Goal: Task Accomplishment & Management: Manage account settings

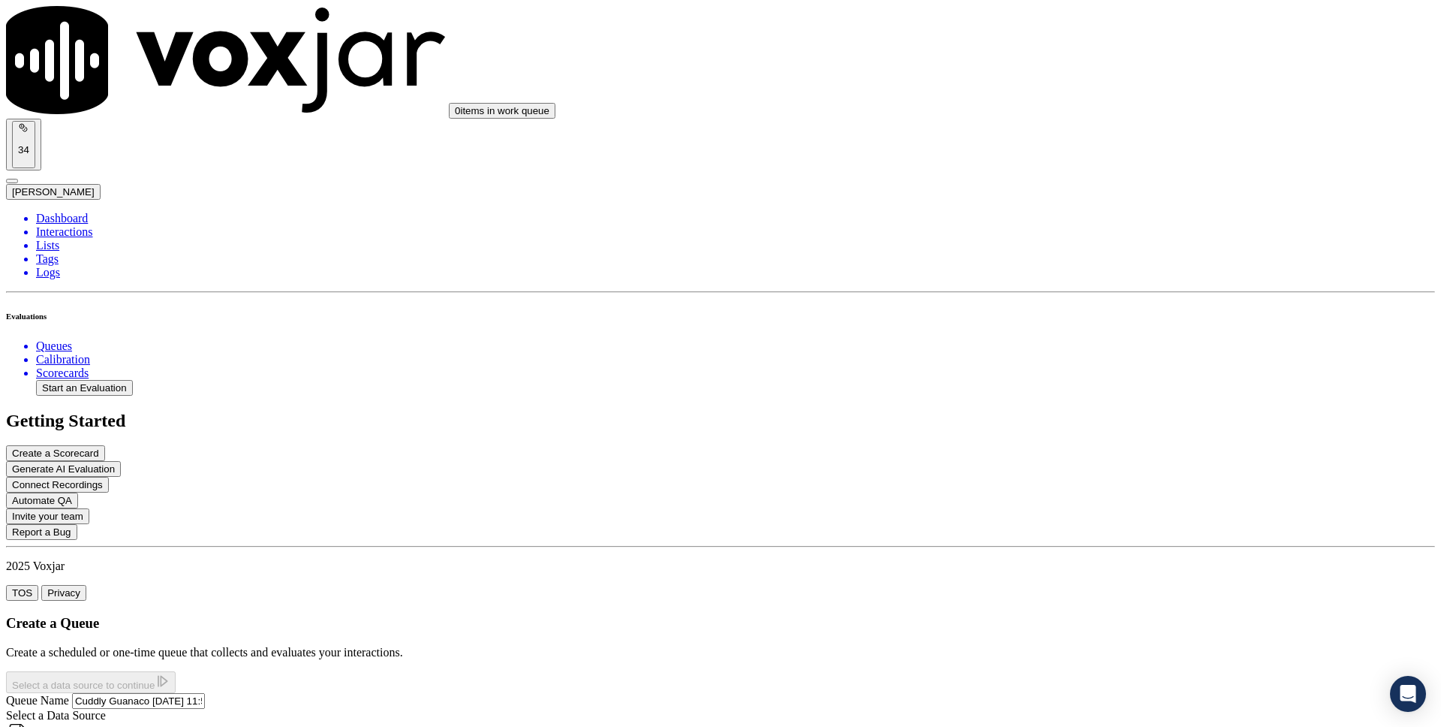
click at [128, 671] on button "Next Step: Set Rules" at bounding box center [67, 682] width 122 height 22
click at [113, 706] on label "Once, Immediately" at bounding box center [67, 712] width 92 height 13
click at [18, 715] on button "Once, Immediately" at bounding box center [12, 717] width 12 height 5
click at [321, 671] on button "Next Step: Assign Evaluators" at bounding box center [241, 682] width 159 height 22
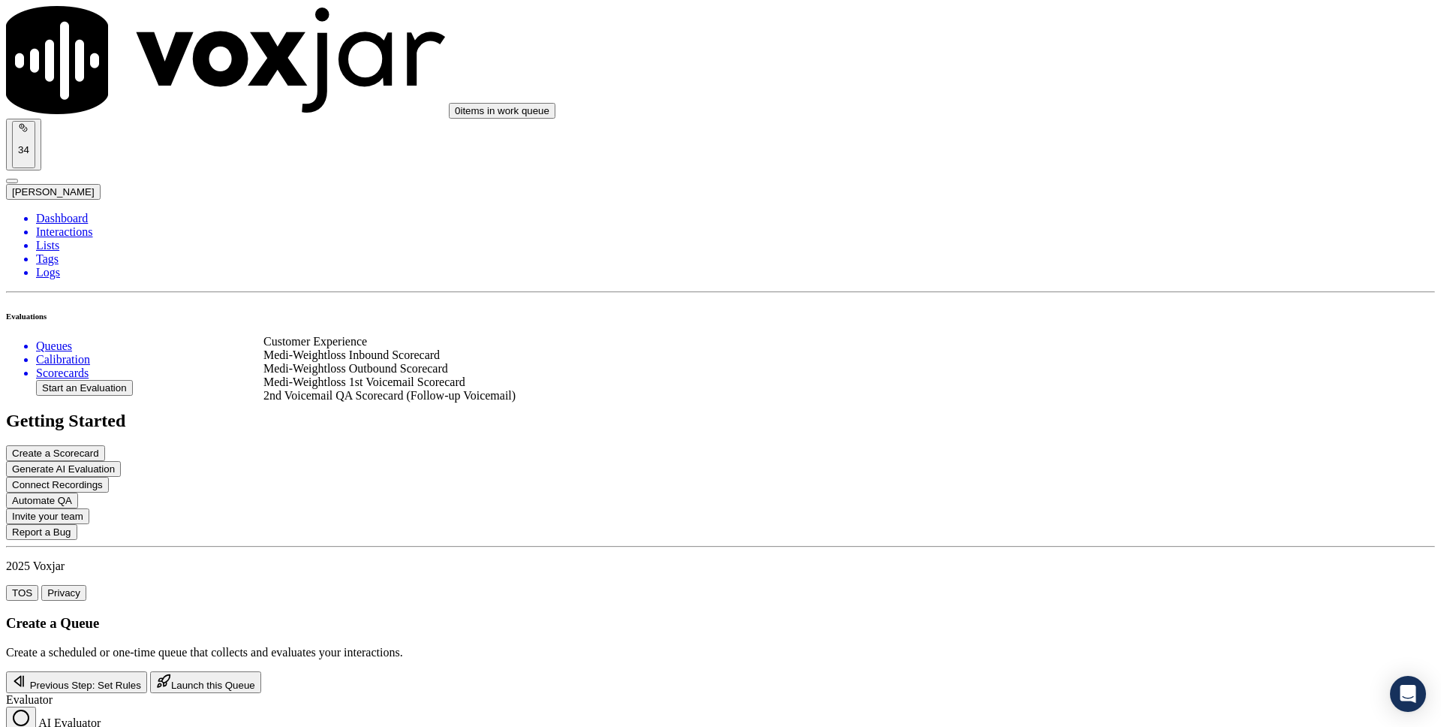
click at [497, 362] on div "Medi-Weightloss Inbound Scorecard" at bounding box center [521, 355] width 517 height 14
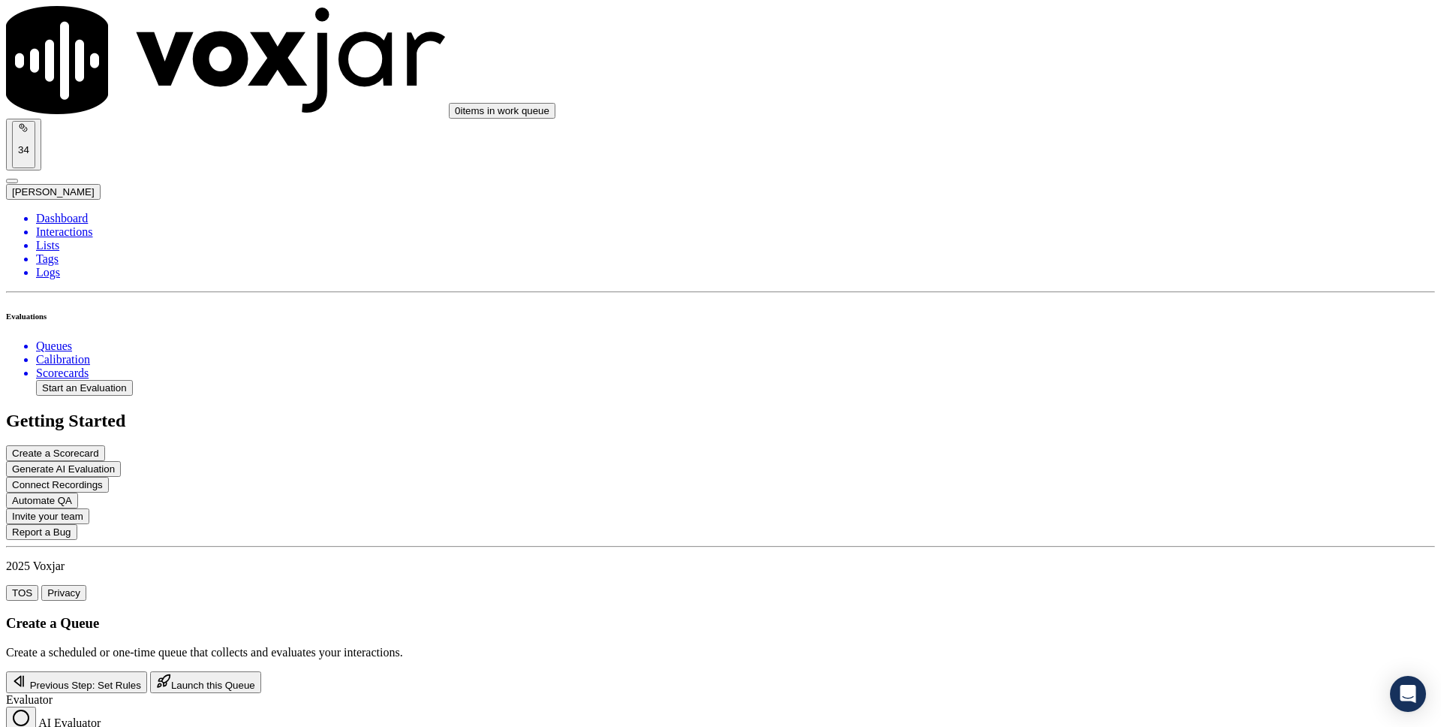
click at [748, 671] on div "Previous Step: Set Rules Launch this Queue" at bounding box center [720, 682] width 1429 height 22
click at [1205, 646] on p "Create a scheduled or one-time queue that collects and evaluates your interacti…" at bounding box center [720, 653] width 1429 height 14
click at [89, 366] on li "Scorecards" at bounding box center [735, 373] width 1399 height 14
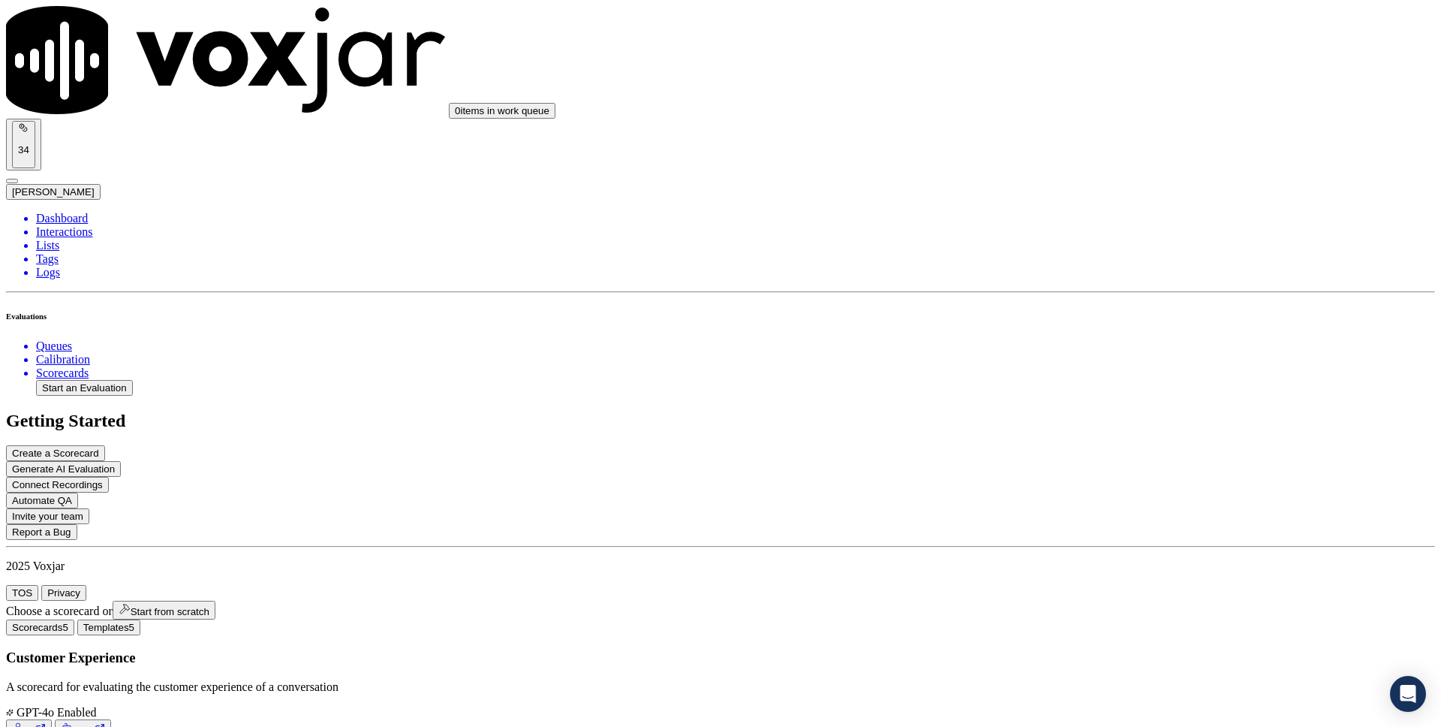
scroll to position [21, 0]
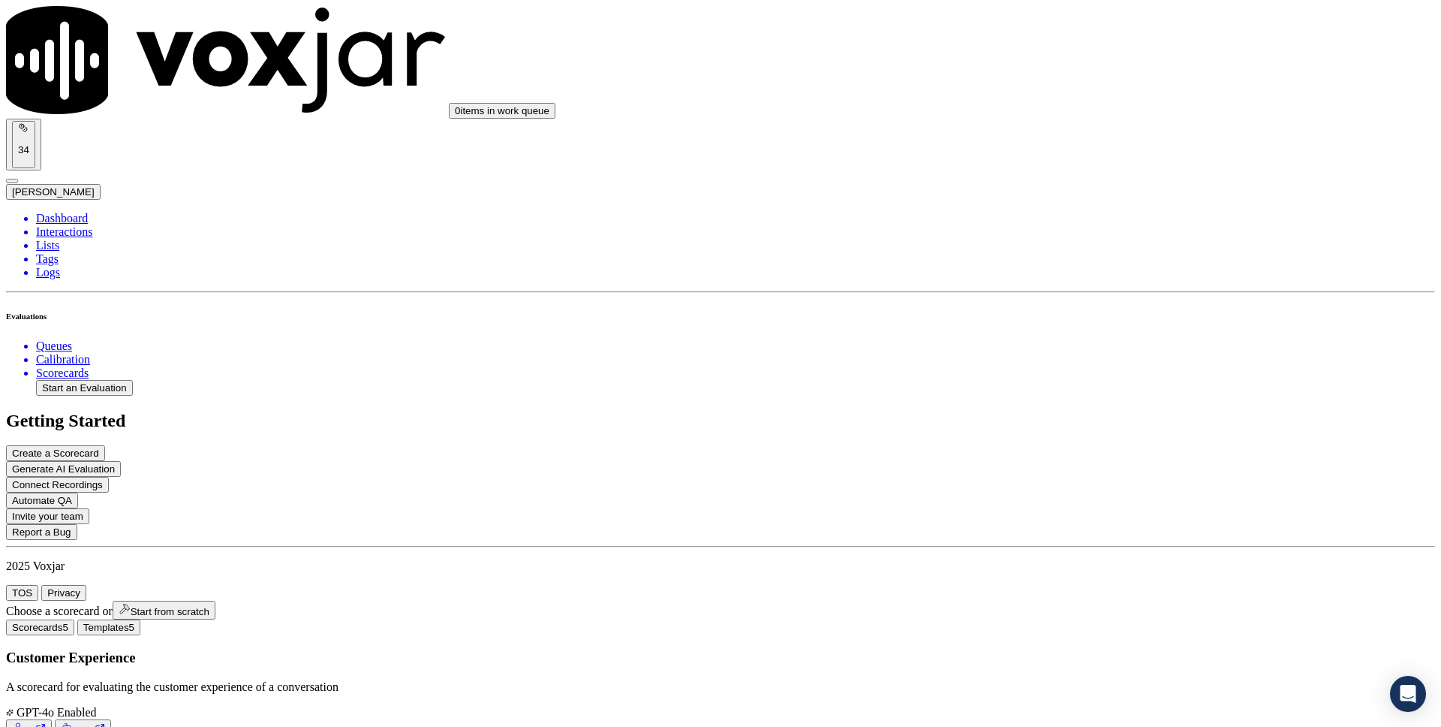
drag, startPoint x: 855, startPoint y: 232, endPoint x: 881, endPoint y: 240, distance: 27.5
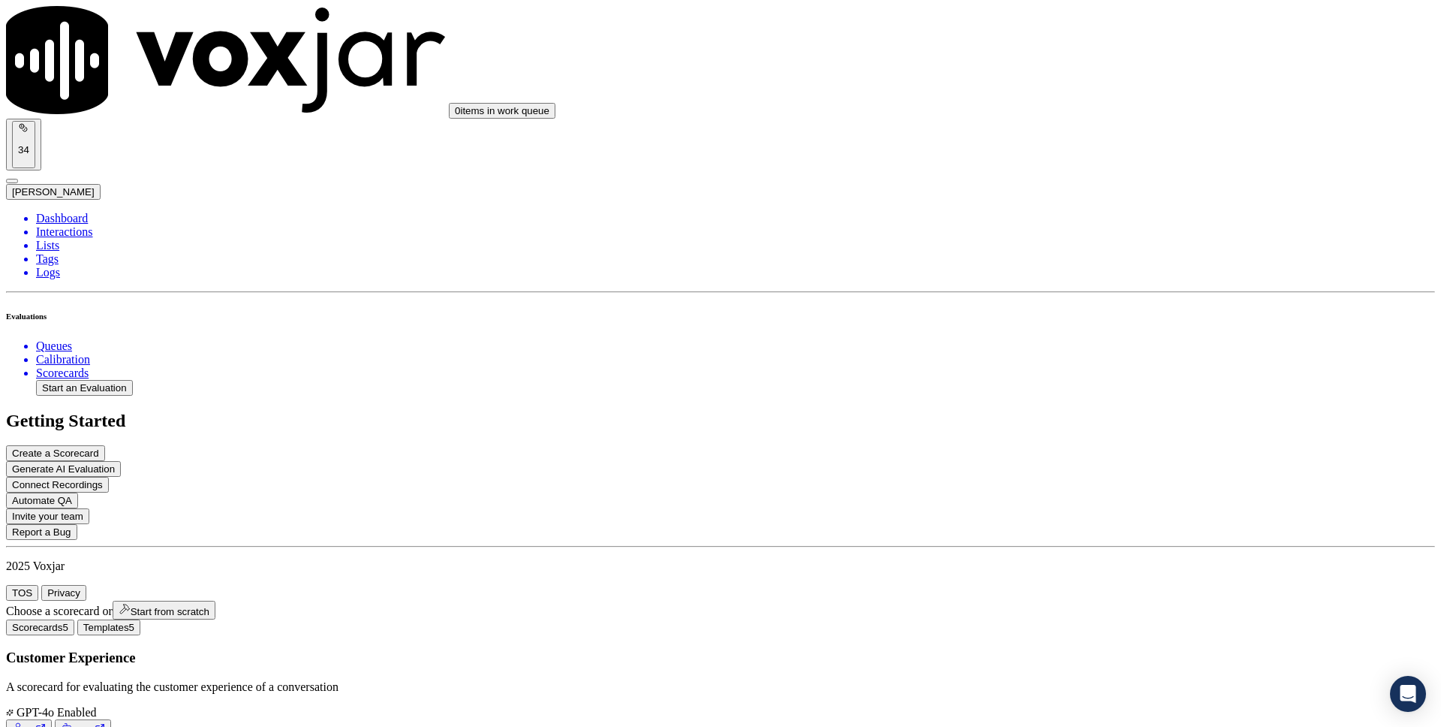
scroll to position [0, 0]
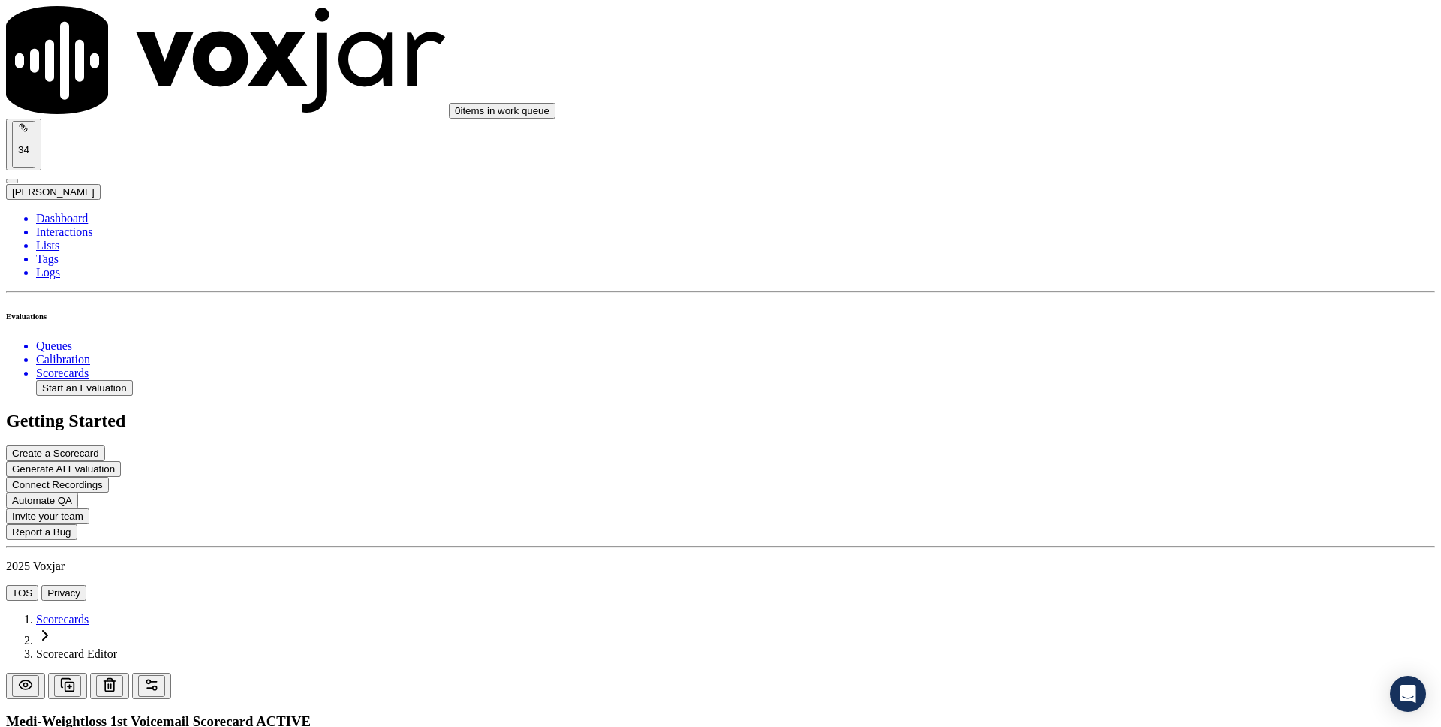
scroll to position [101, 0]
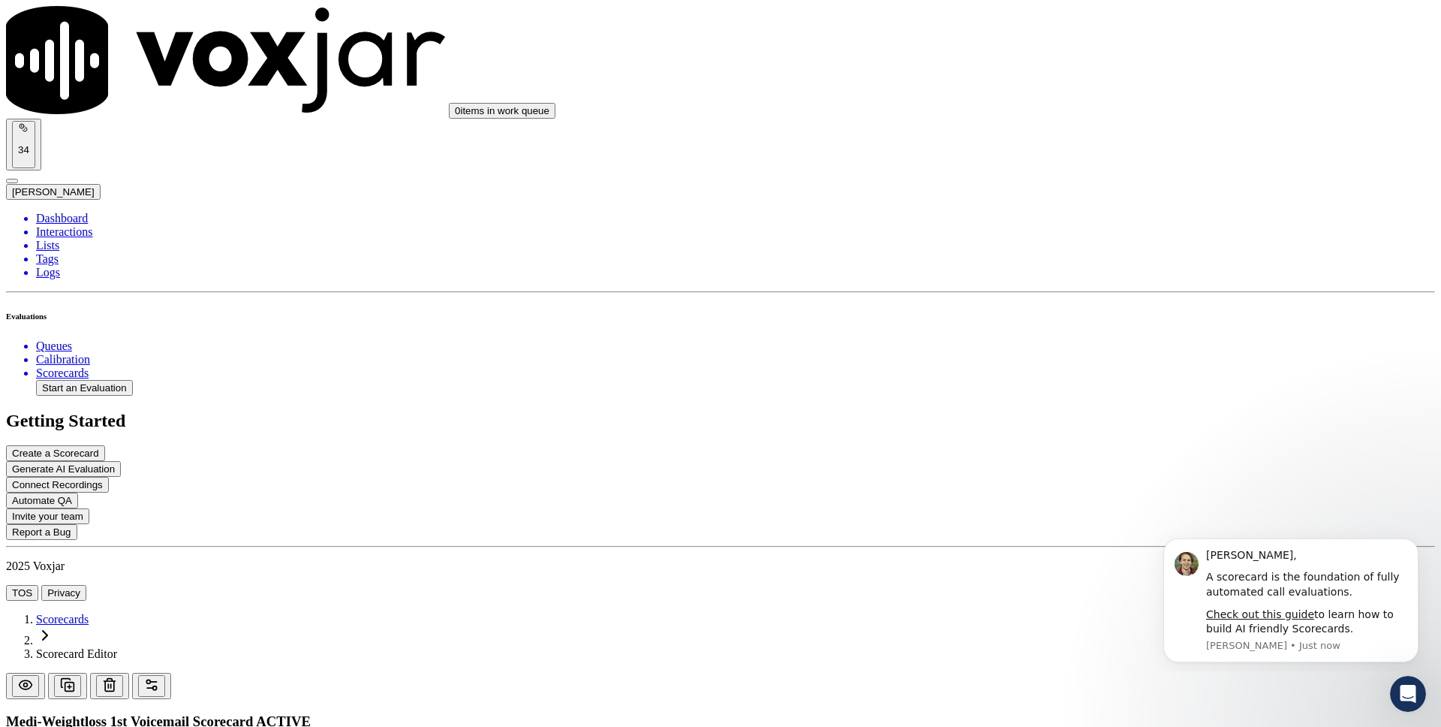
scroll to position [125, 0]
click at [1419, 545] on button "Dismiss notification" at bounding box center [1414, 543] width 20 height 20
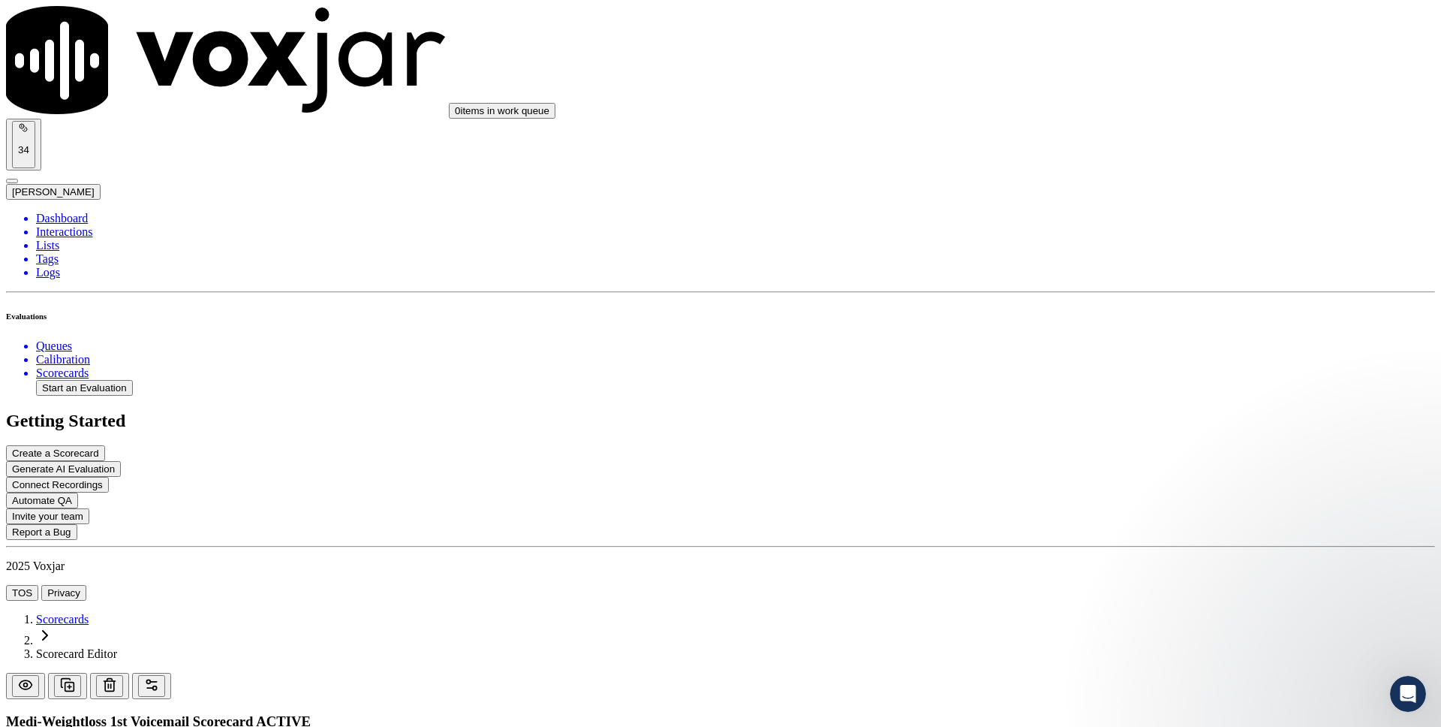
click at [95, 186] on span "[PERSON_NAME]" at bounding box center [53, 191] width 83 height 11
click at [1352, 47] on div "Settings" at bounding box center [1314, 42] width 95 height 15
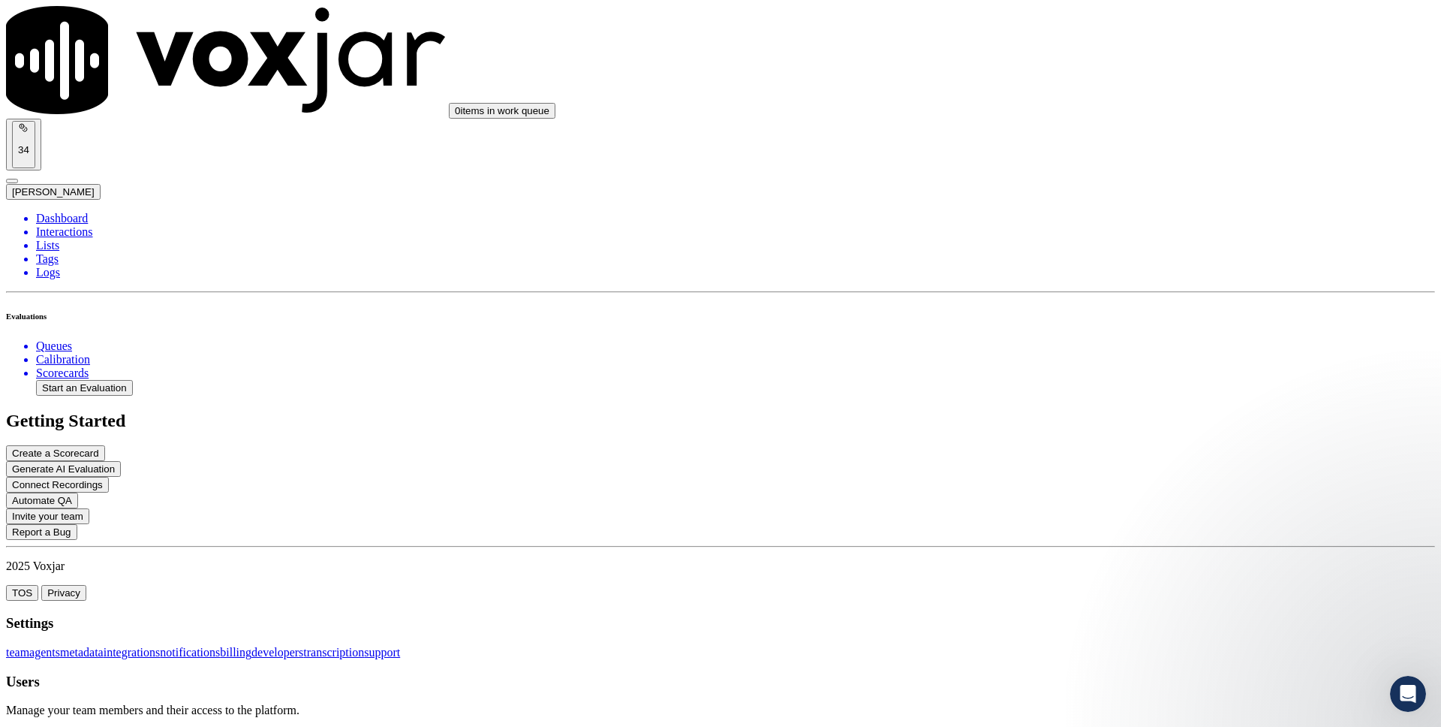
click at [1375, 608] on div "Resend Invite" at bounding box center [1364, 602] width 100 height 14
